Goal: Task Accomplishment & Management: Manage account settings

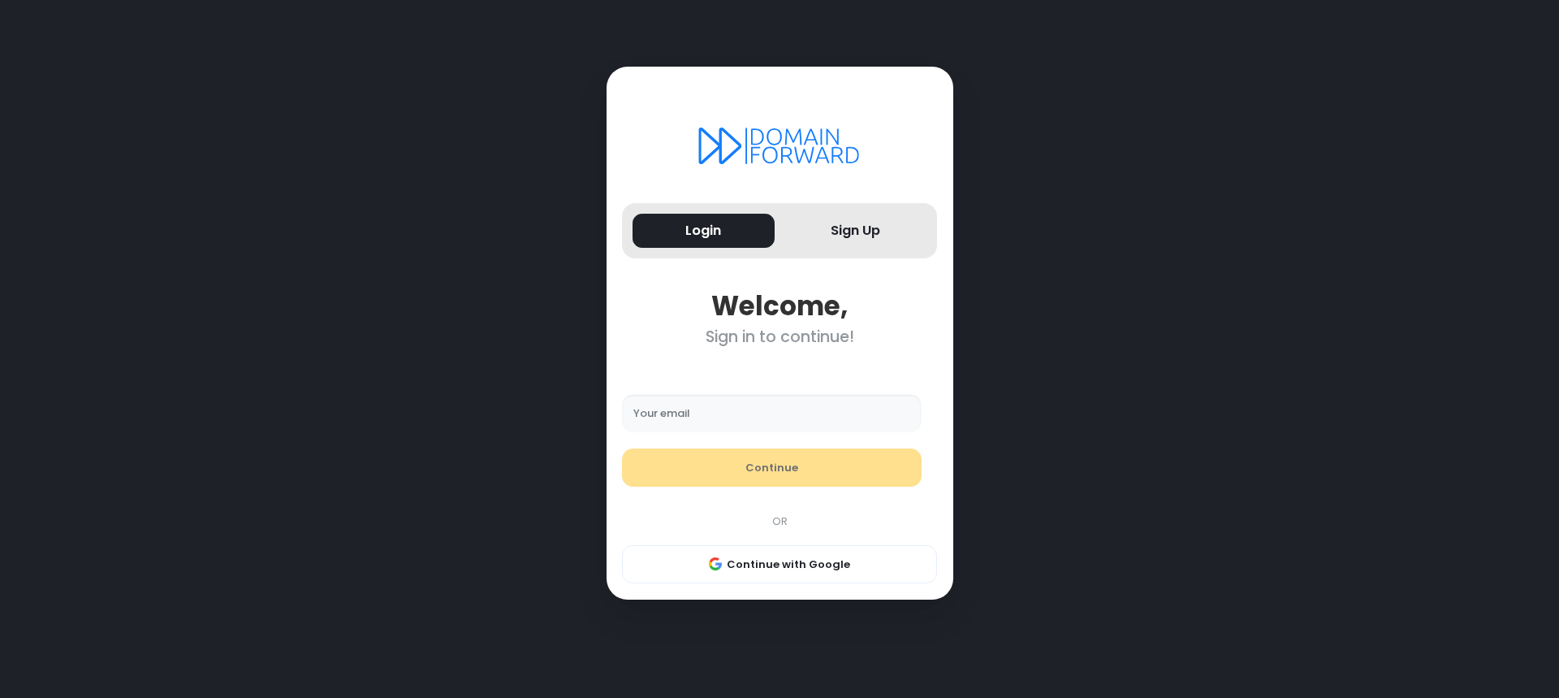
click at [706, 421] on input "Your email" at bounding box center [772, 413] width 300 height 39
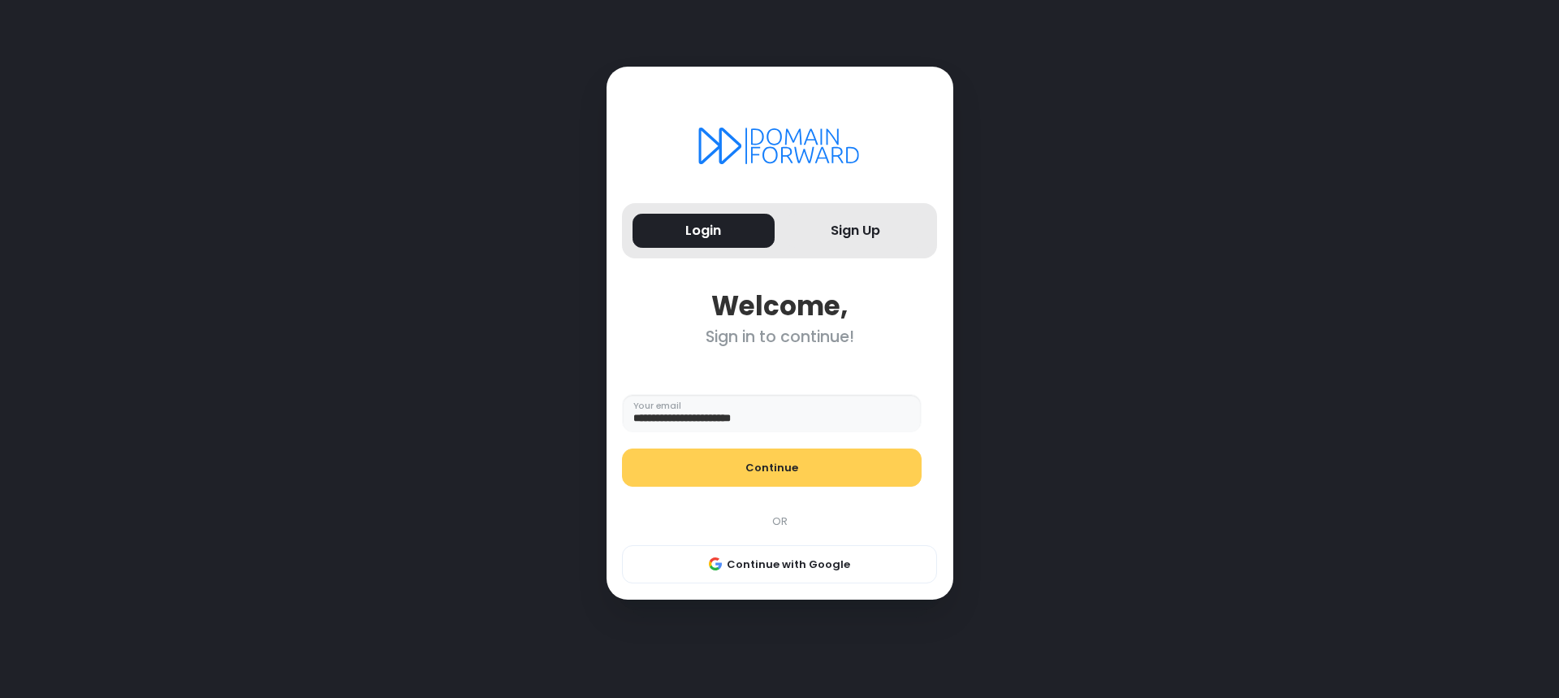
type input "**********"
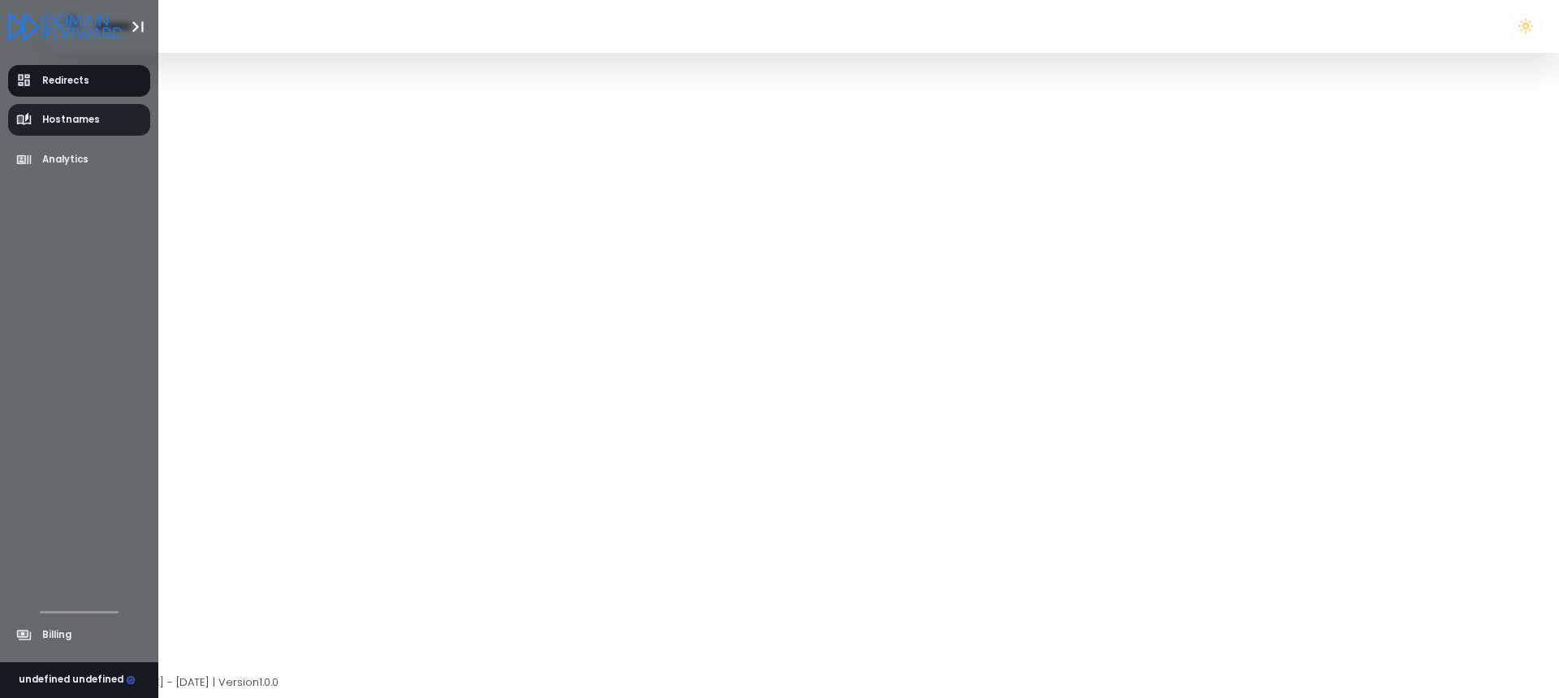
click at [42, 119] on span "Hostnames" at bounding box center [71, 120] width 58 height 14
click at [37, 116] on span "Hostnames" at bounding box center [58, 120] width 84 height 16
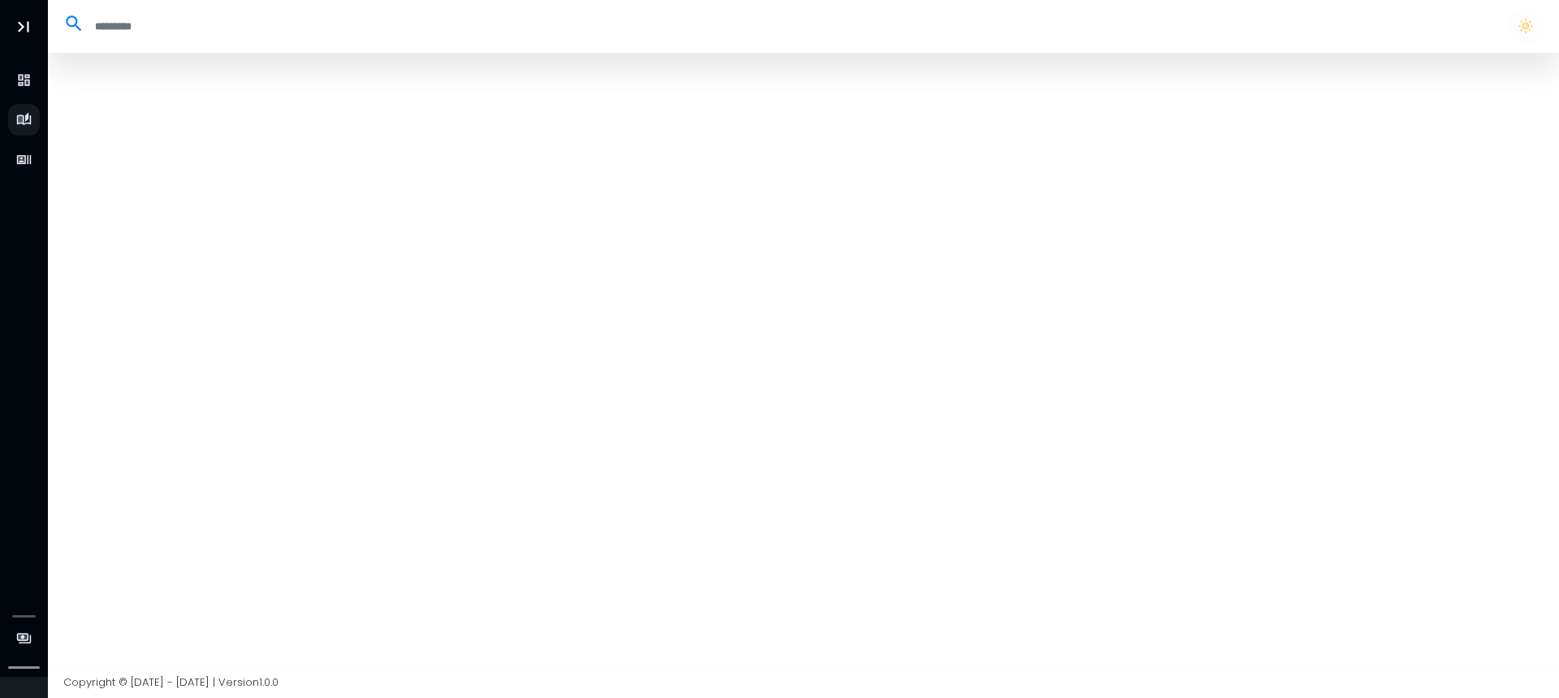
click at [311, 195] on div at bounding box center [804, 359] width 1512 height 613
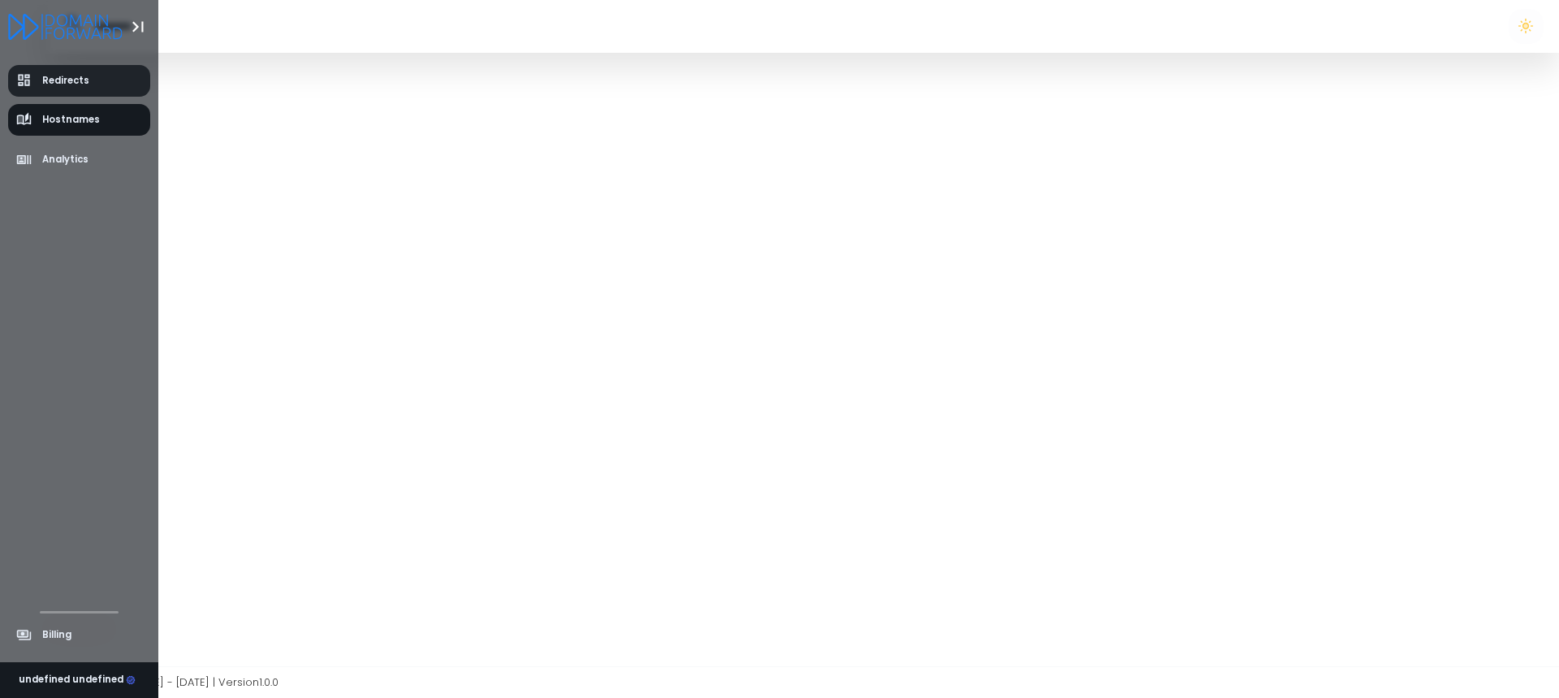
click at [32, 82] on span "Redirects" at bounding box center [53, 80] width 74 height 16
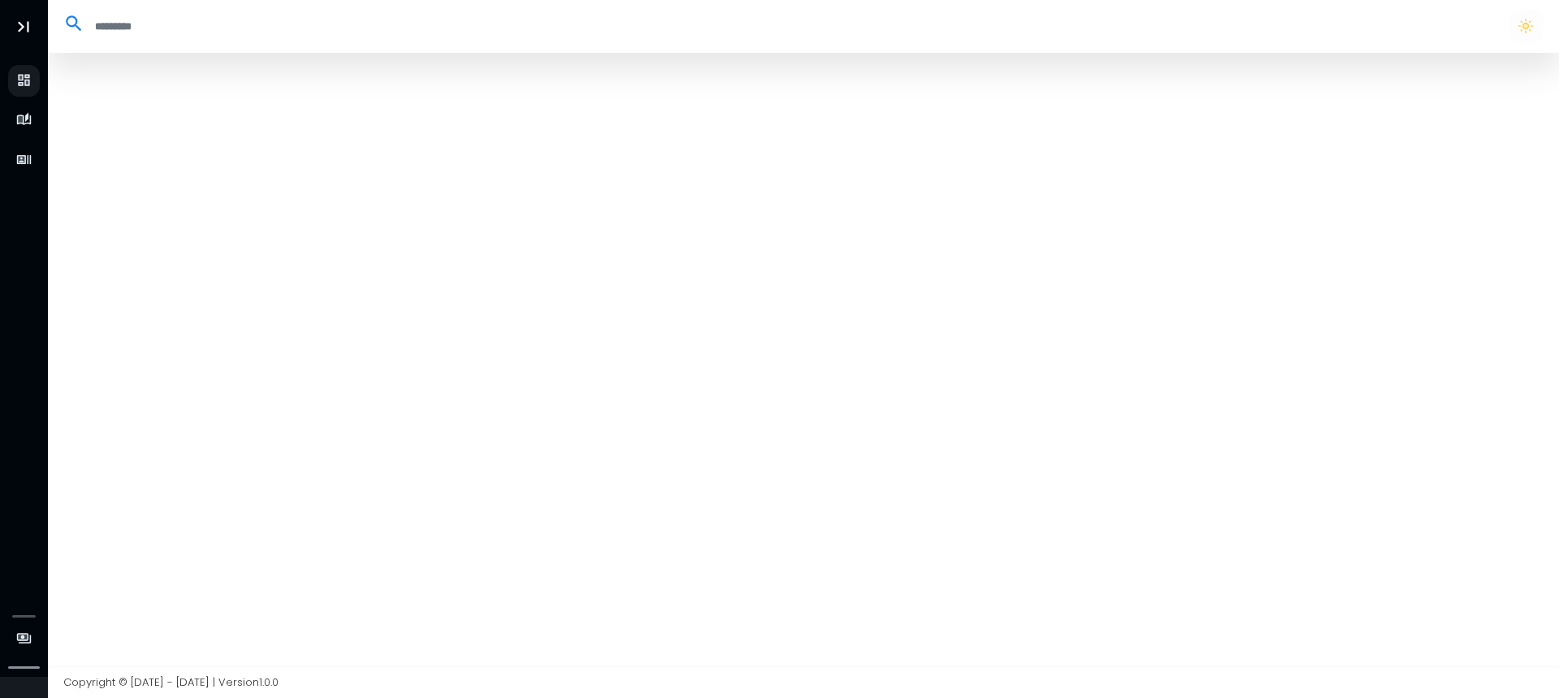
click at [223, 107] on div at bounding box center [804, 359] width 1512 height 613
click at [771, 210] on div at bounding box center [804, 359] width 1512 height 613
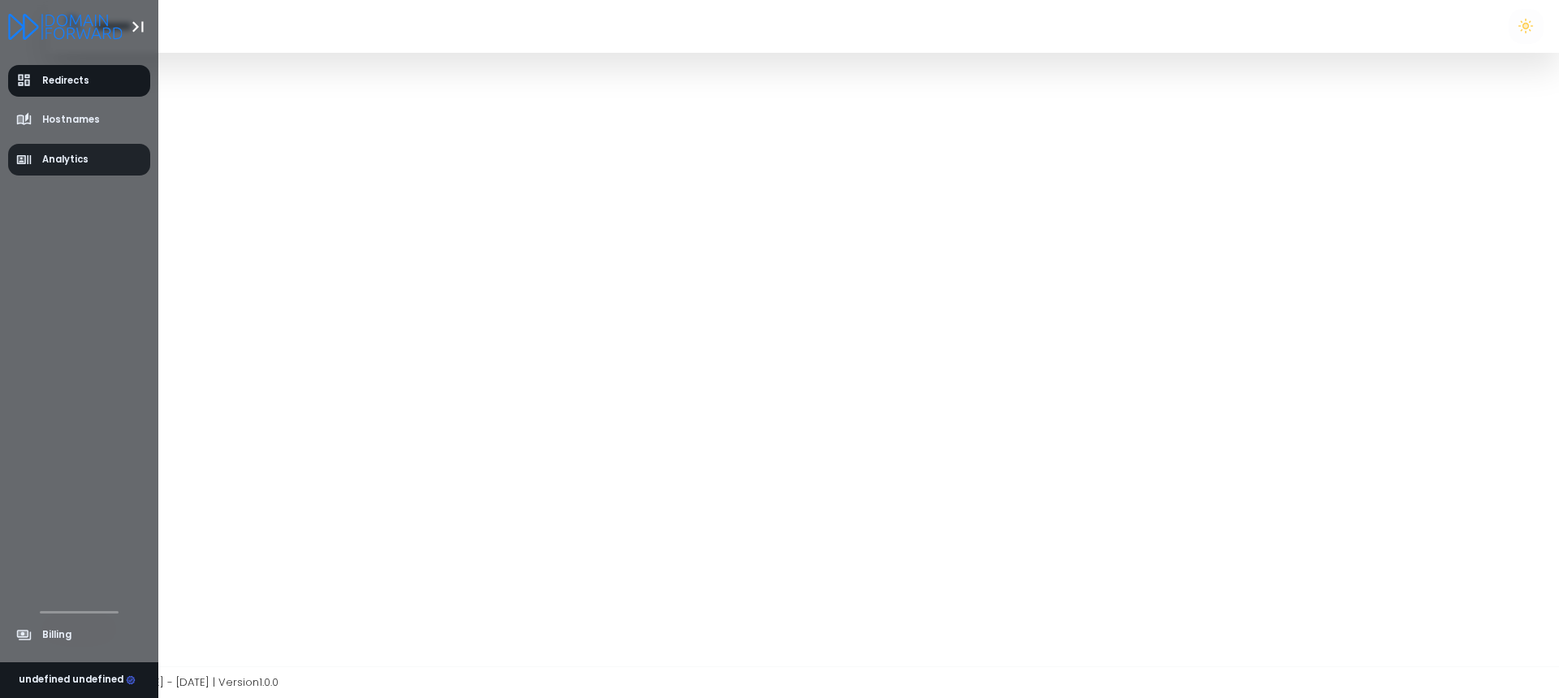
click at [40, 149] on link "Analytics" at bounding box center [79, 160] width 143 height 32
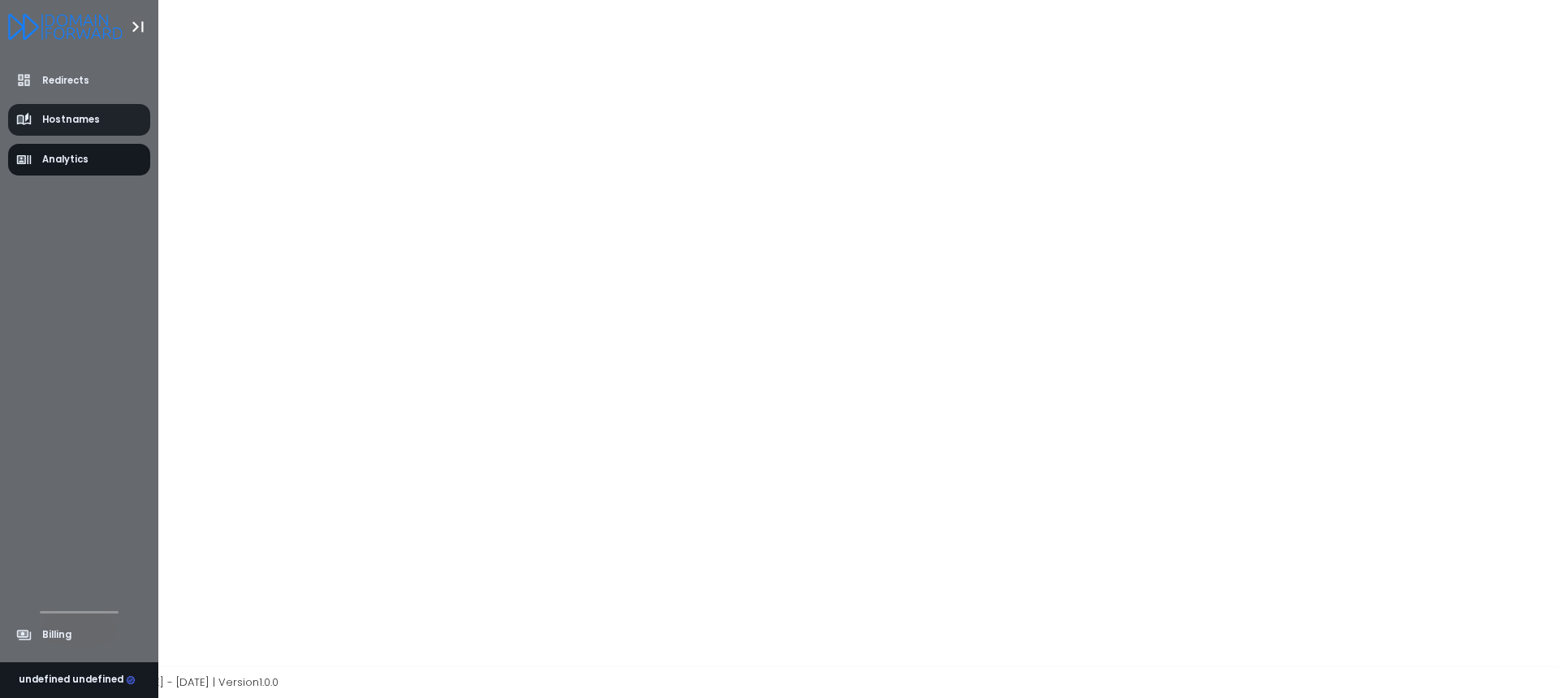
click at [49, 126] on span "Hostnames" at bounding box center [71, 120] width 58 height 14
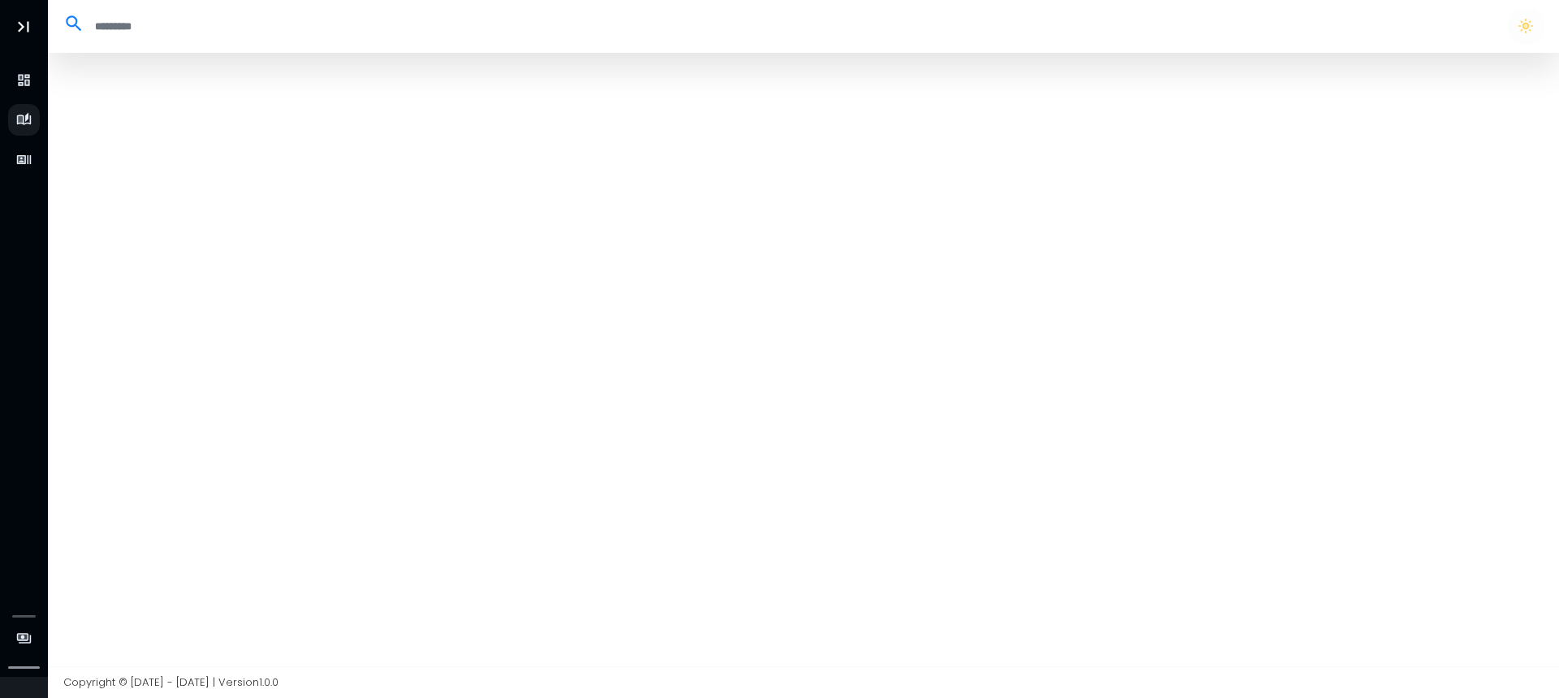
click at [340, 164] on div at bounding box center [804, 359] width 1512 height 613
click at [1520, 21] on button "button" at bounding box center [1526, 26] width 34 height 34
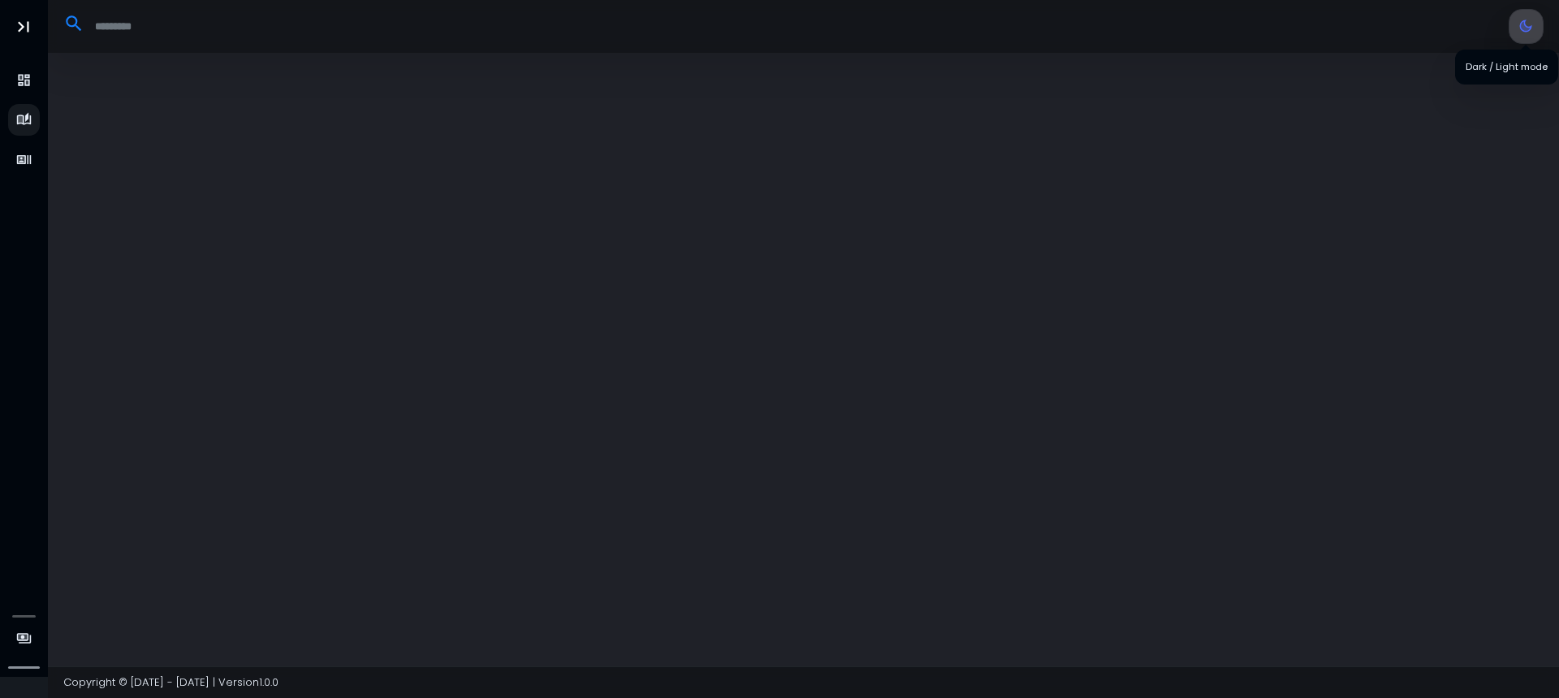
click at [1520, 22] on button "button" at bounding box center [1526, 26] width 34 height 34
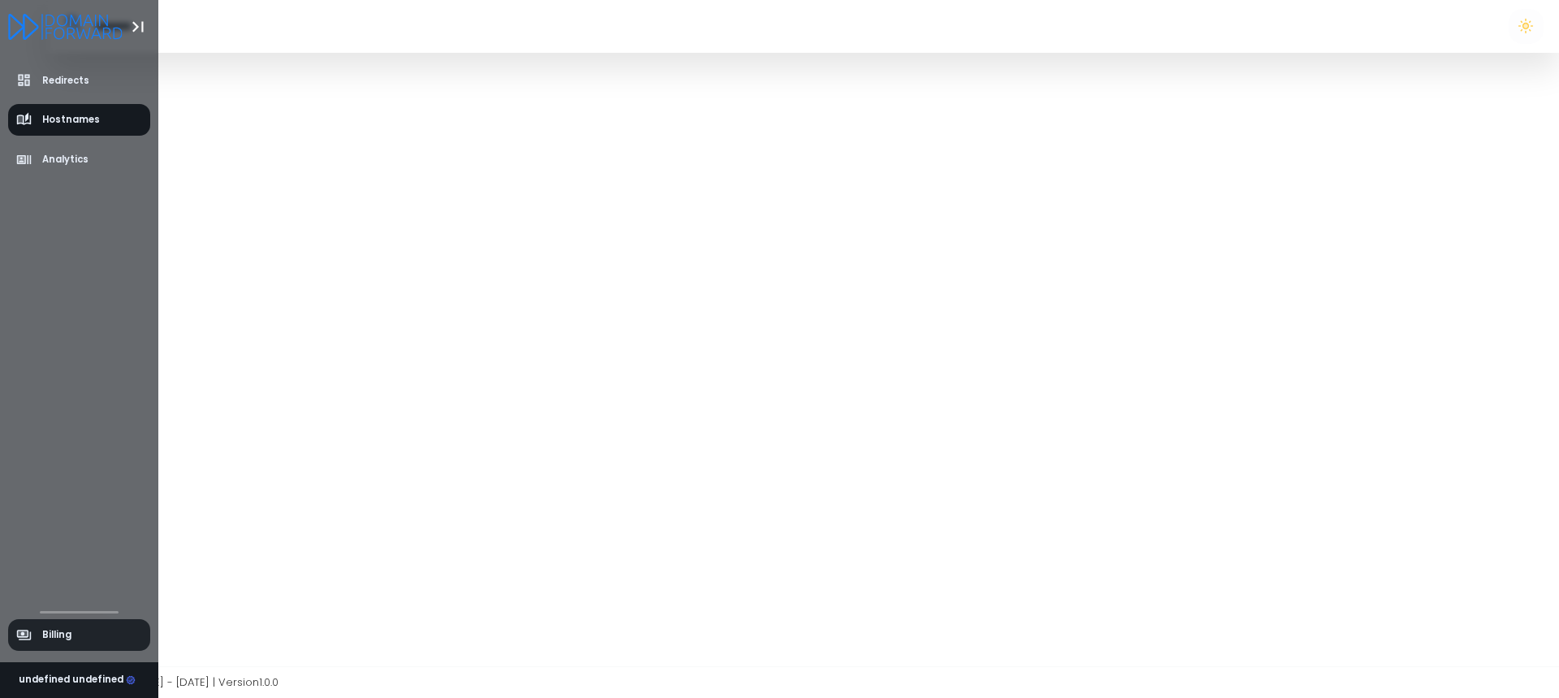
click at [29, 642] on icon "aside-billing" at bounding box center [24, 635] width 16 height 16
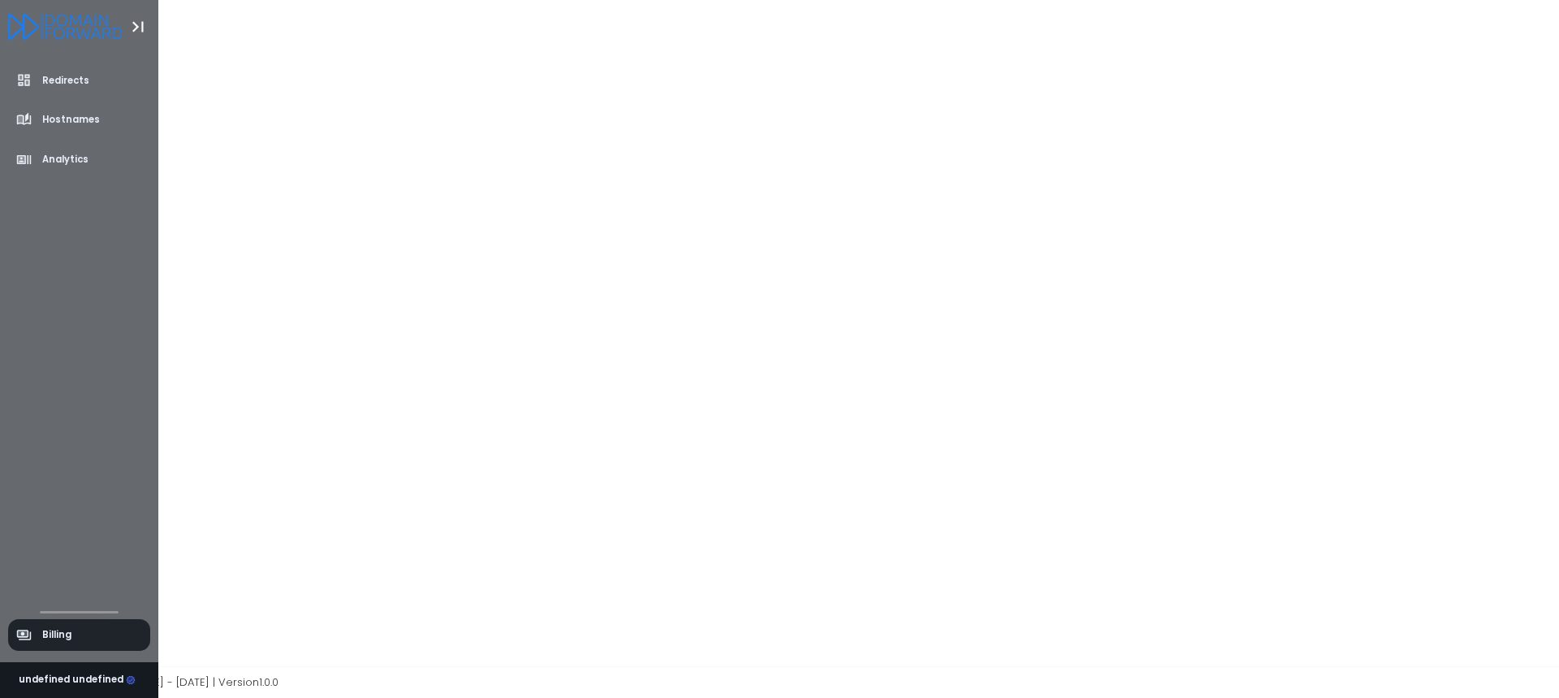
click at [29, 642] on icon "aside-billing" at bounding box center [24, 635] width 16 height 16
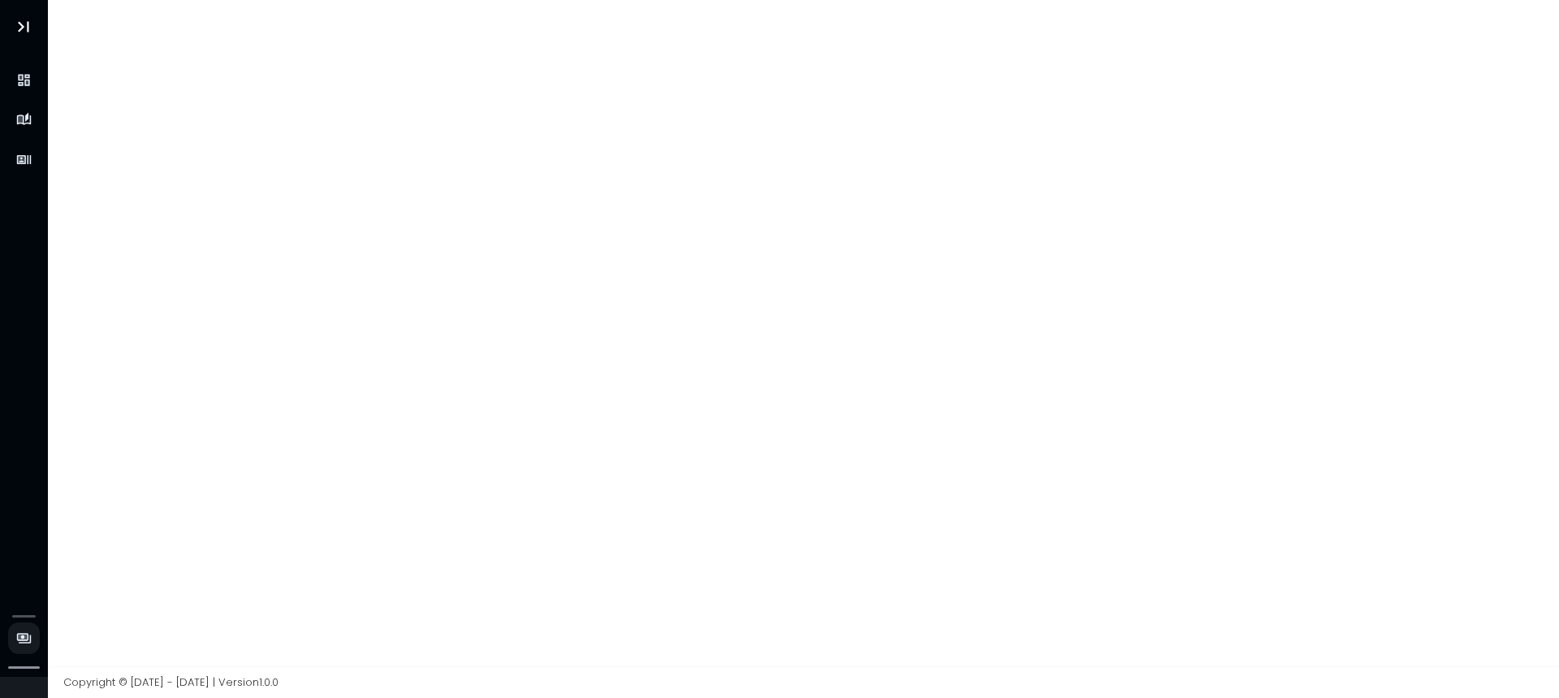
click at [364, 504] on div at bounding box center [804, 333] width 1512 height 666
